Goal: Task Accomplishment & Management: Complete application form

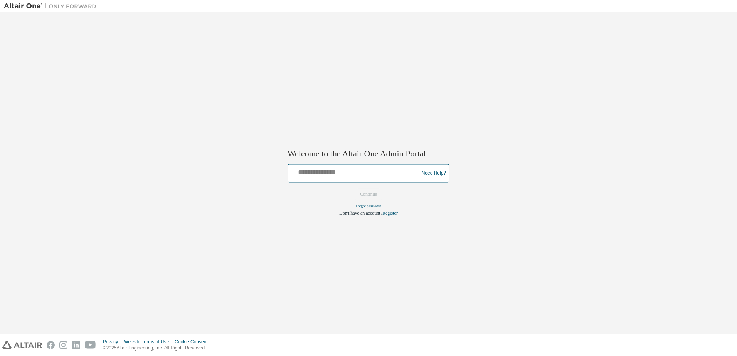
click at [301, 175] on input "text" at bounding box center [354, 171] width 127 height 11
type input "**********"
click at [376, 195] on button "Continue" at bounding box center [368, 195] width 33 height 12
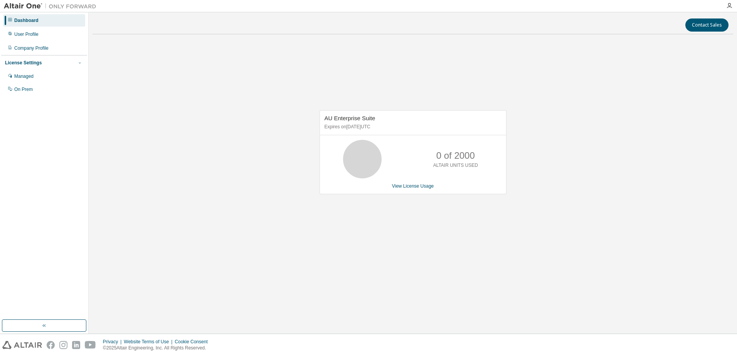
click at [80, 61] on icon "button" at bounding box center [79, 62] width 5 height 5
click at [41, 322] on icon "button" at bounding box center [44, 325] width 6 height 6
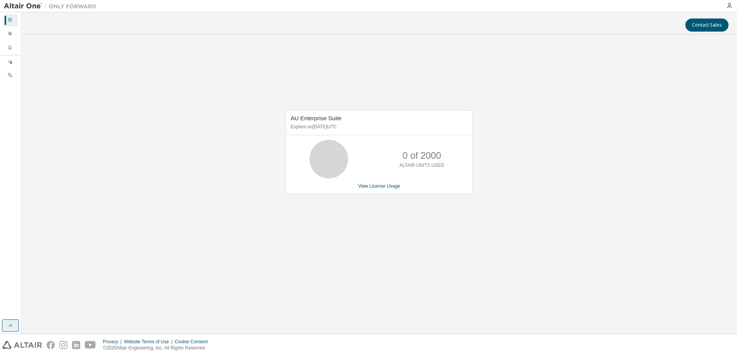
click at [8, 327] on icon "button" at bounding box center [10, 325] width 6 height 6
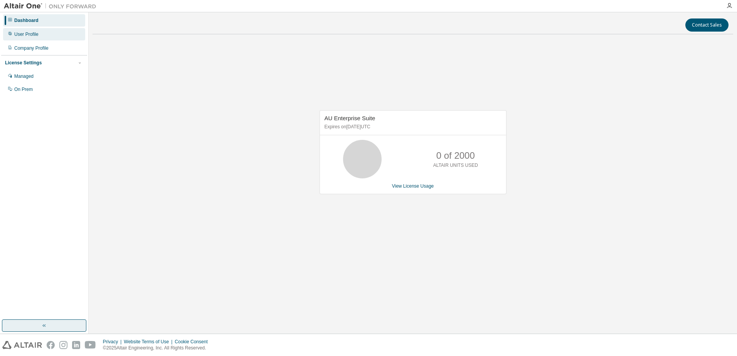
click at [37, 39] on div "User Profile" at bounding box center [44, 34] width 82 height 12
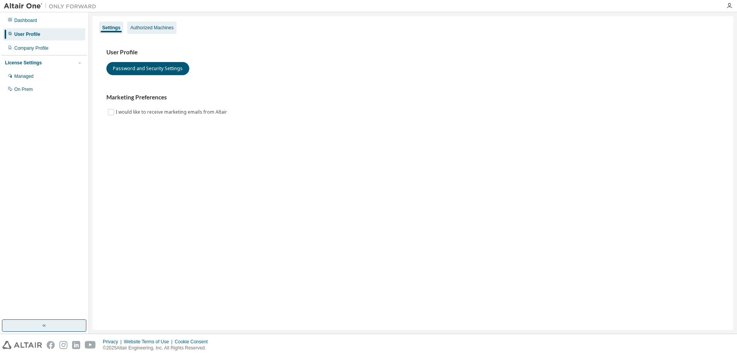
click at [142, 26] on div "Authorized Machines" at bounding box center [151, 28] width 43 height 6
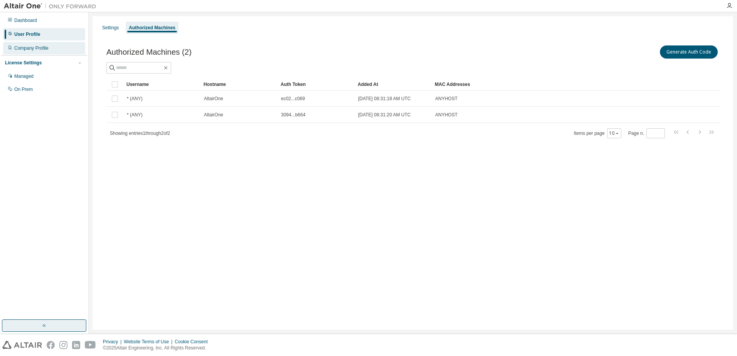
click at [52, 52] on div "Company Profile" at bounding box center [44, 48] width 82 height 12
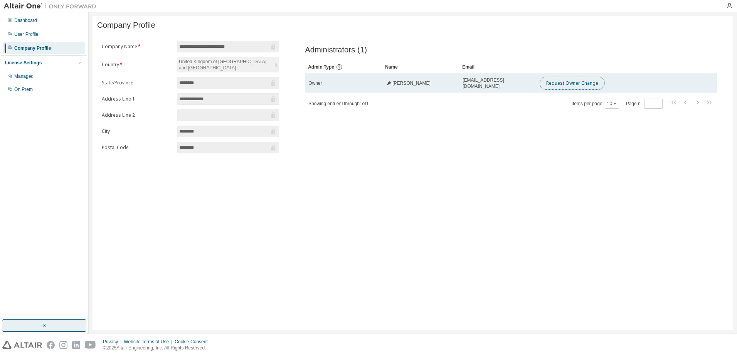
click at [562, 82] on button "Request Owner Change" at bounding box center [571, 83] width 65 height 13
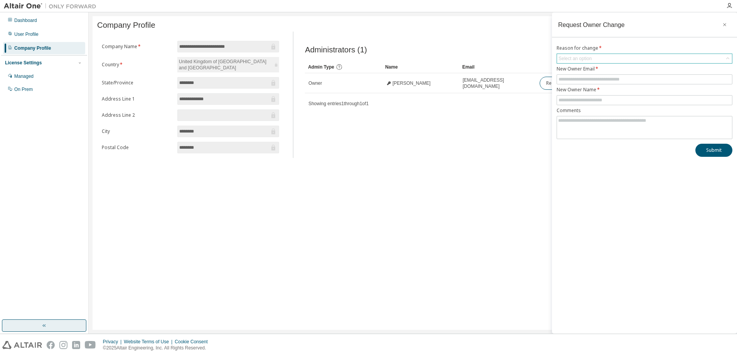
click at [577, 62] on div "Select an option" at bounding box center [574, 58] width 35 height 8
click at [579, 87] on li "User no longer manages this responsibility" at bounding box center [643, 90] width 173 height 10
click at [576, 81] on input "text" at bounding box center [644, 79] width 172 height 6
type input "**********"
click at [583, 100] on input "text" at bounding box center [644, 100] width 172 height 6
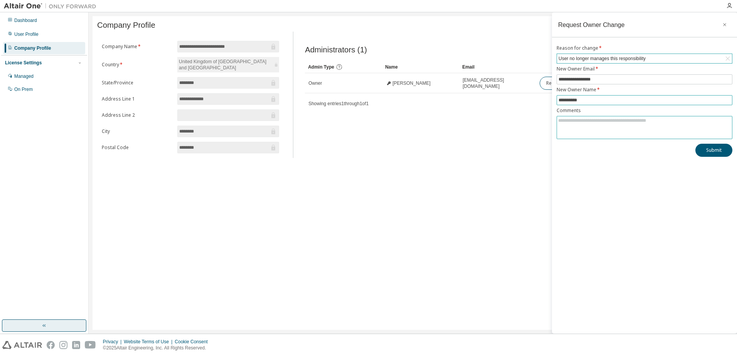
type input "**********"
click at [582, 133] on textarea at bounding box center [644, 126] width 175 height 20
type textarea "*"
type textarea "**********"
click at [707, 150] on button "Submit" at bounding box center [713, 150] width 37 height 13
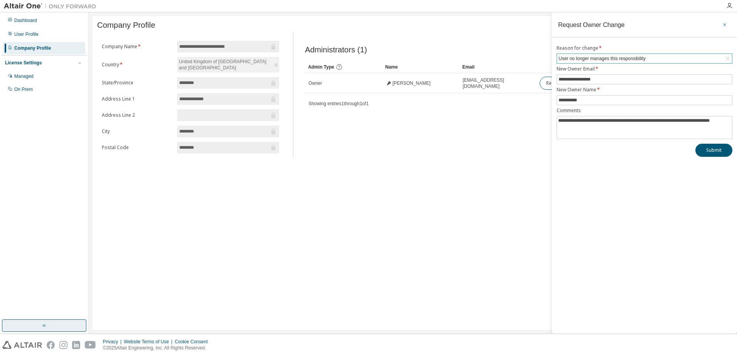
click at [722, 23] on icon "button" at bounding box center [724, 25] width 5 height 6
